Goal: Task Accomplishment & Management: Complete application form

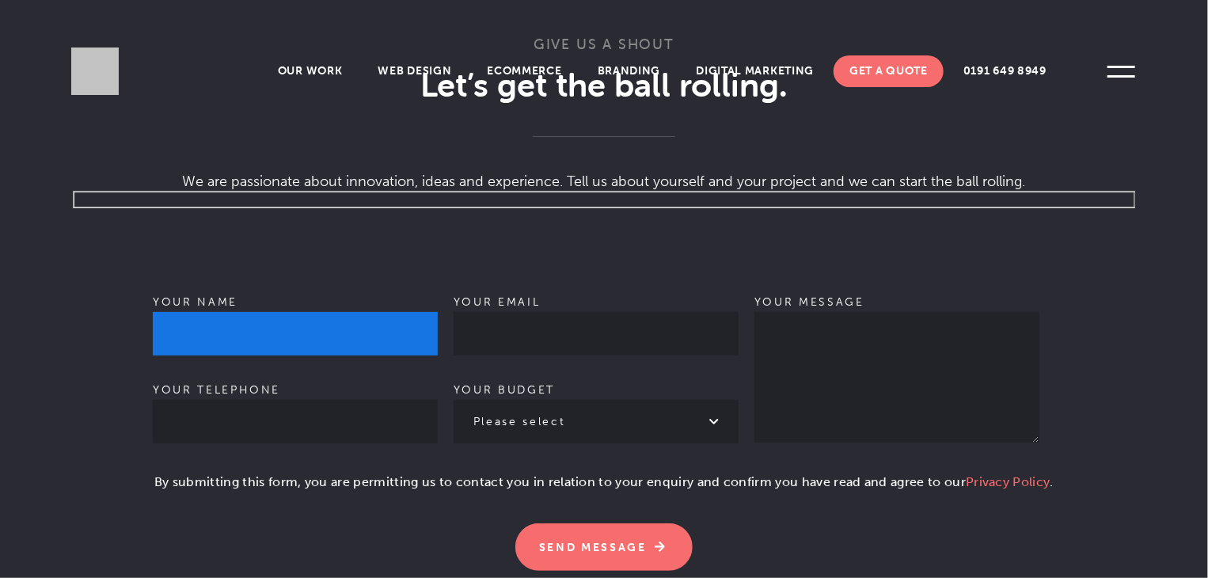
click at [202, 312] on input "Your name" at bounding box center [295, 334] width 285 height 44
type input "Santosh Singho Shil"
type input "09064035865"
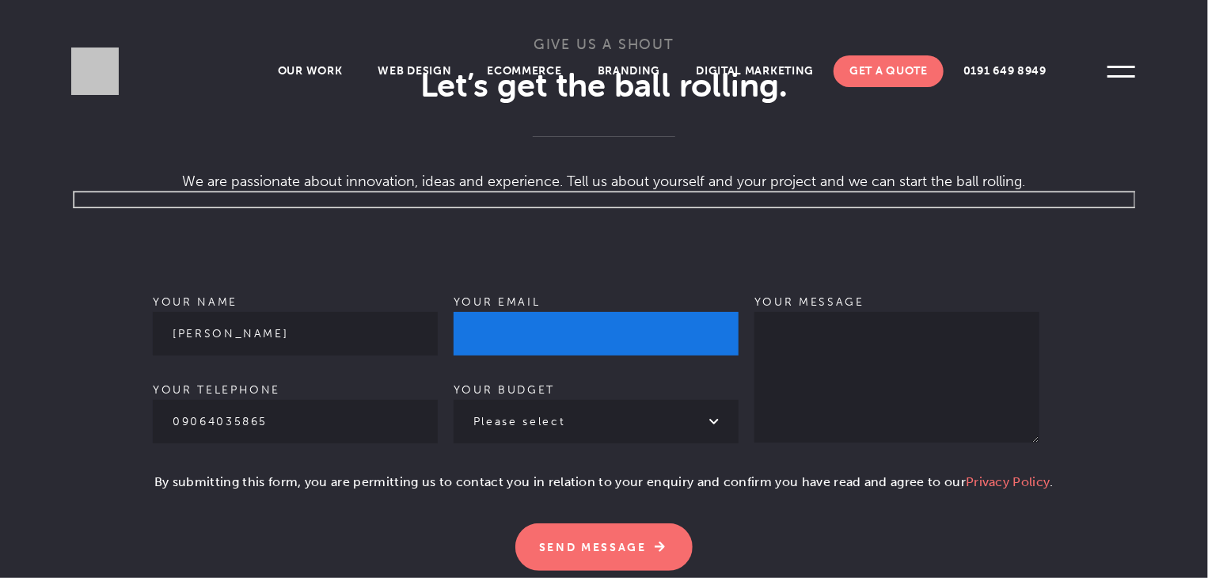
type input "santosh.seoserviceprovider@gmail.com"
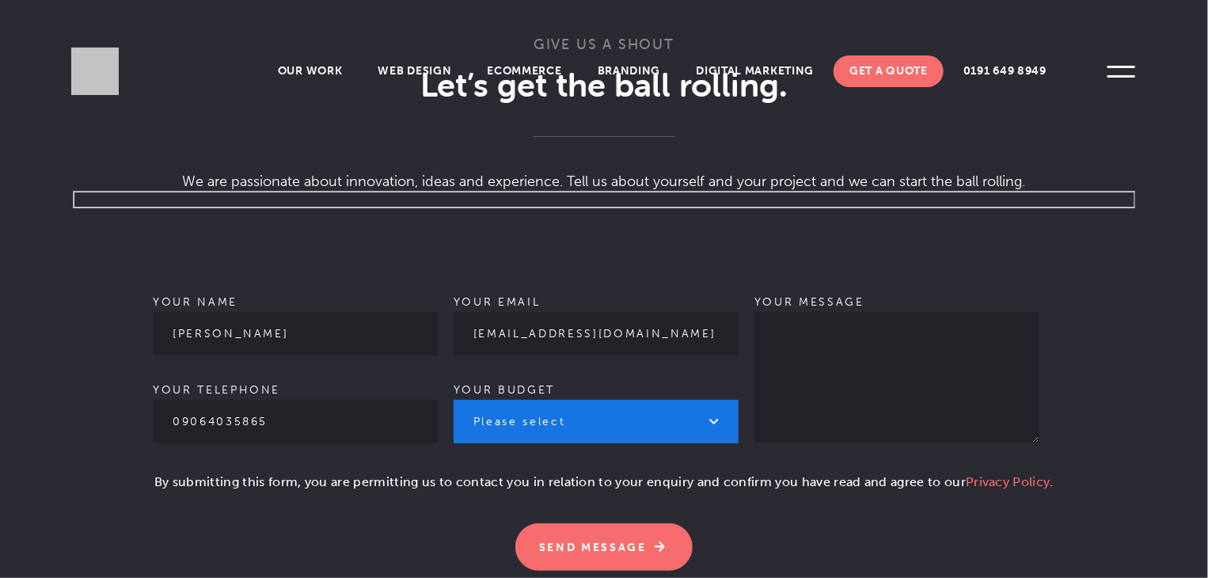
click at [595, 403] on select "Please select £1k - £2k £2k - £3k £3k - £4k £4k - £5k £5k - £10k More than £10k" at bounding box center [596, 422] width 285 height 44
select select "£5k - £10k"
click at [454, 400] on select "Please select £1k - £2k £2k - £3k £3k - £4k £4k - £5k £5k - £10k More than £10k" at bounding box center [596, 422] width 285 height 44
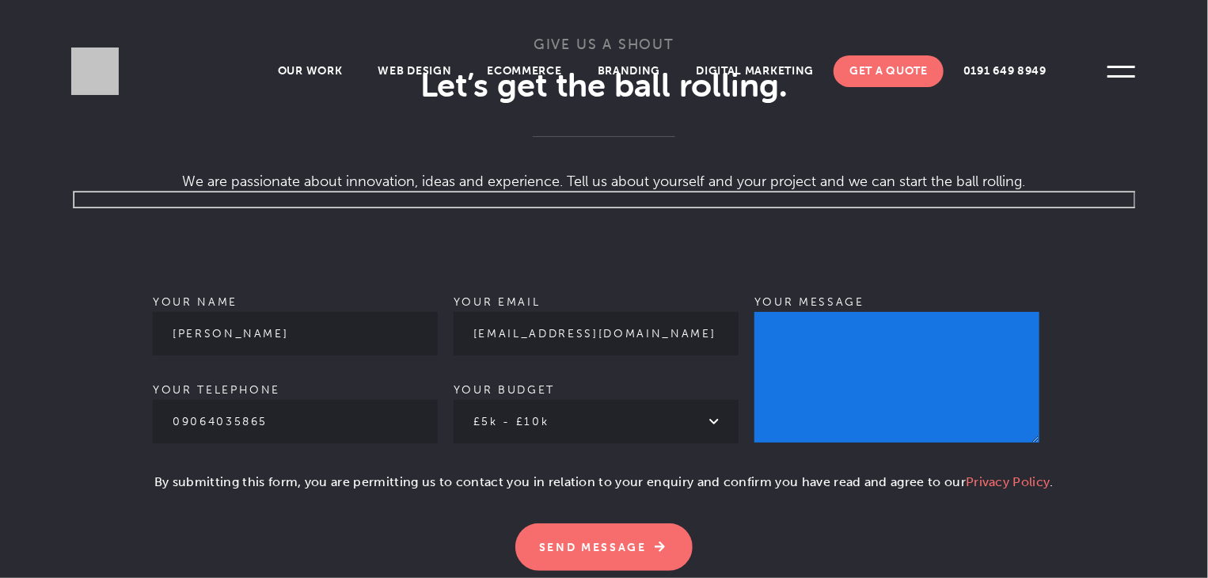
drag, startPoint x: 779, startPoint y: 360, endPoint x: 777, endPoint y: 342, distance: 18.4
click at [781, 360] on textarea "Your message" at bounding box center [897, 377] width 285 height 131
paste textarea "Hello, I hope you are doing well. I got your ID from a Google search. I’m reach…"
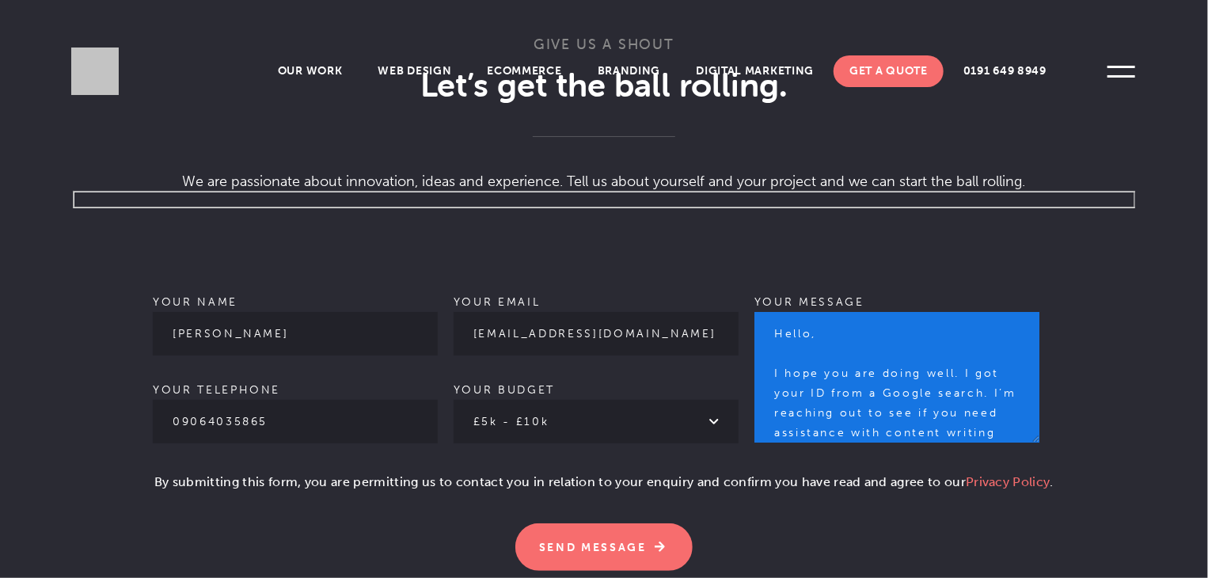
scroll to position [571, 0]
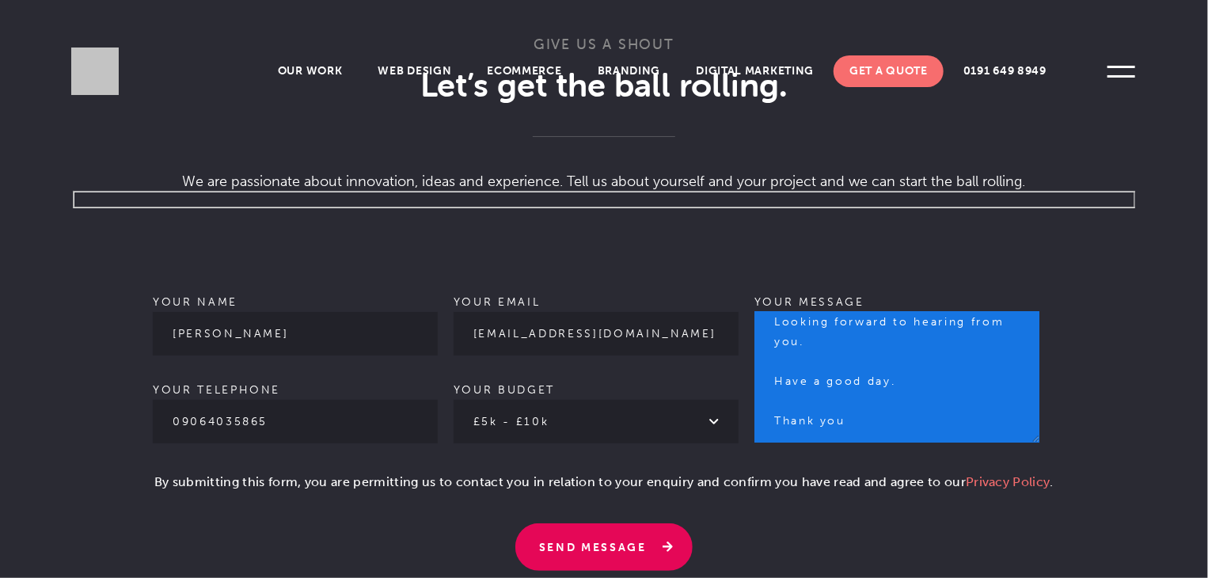
type textarea "Hello, I hope you are doing well. I got your ID from a Google search. I’m reach…"
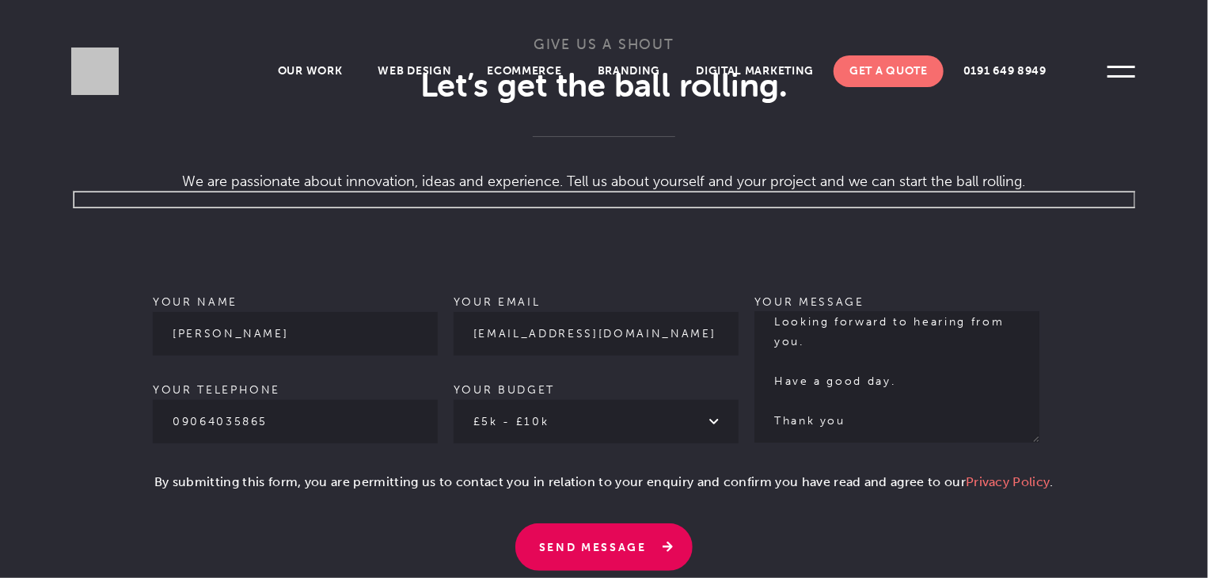
click at [577, 523] on input "Send Message" at bounding box center [603, 547] width 177 height 48
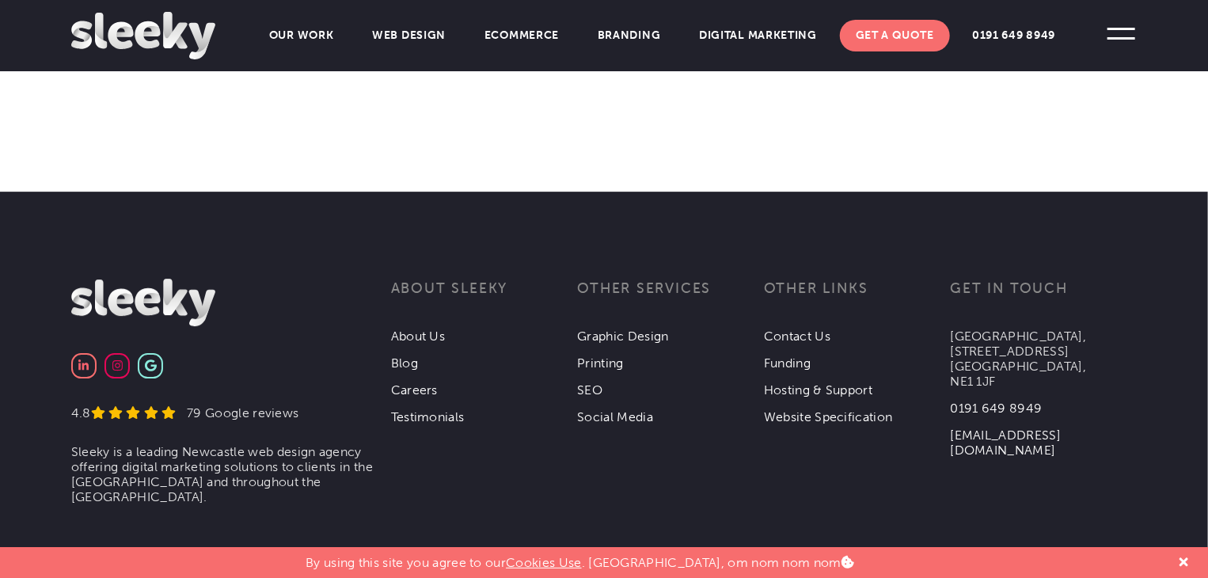
scroll to position [2458, 0]
